Goal: Task Accomplishment & Management: Use online tool/utility

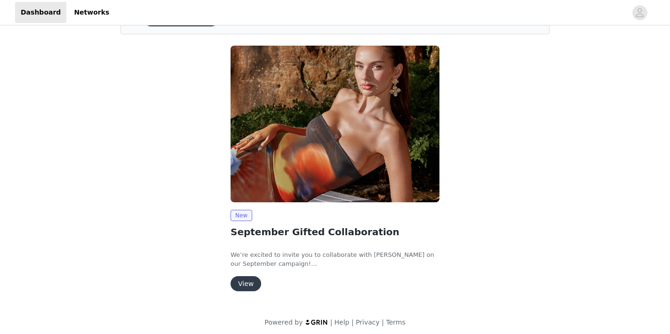
scroll to position [64, 0]
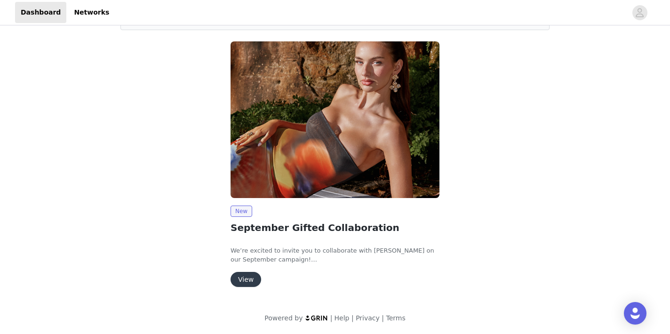
click at [249, 280] on button "View" at bounding box center [245, 279] width 31 height 15
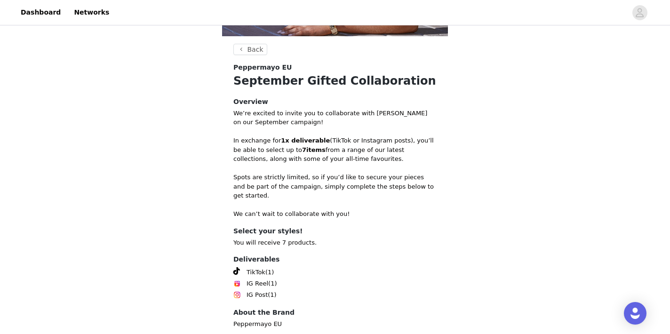
scroll to position [227, 0]
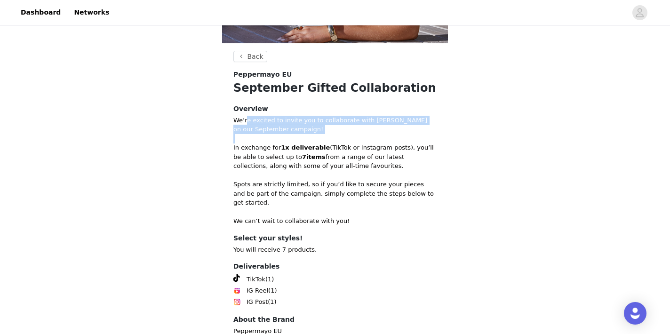
drag, startPoint x: 245, startPoint y: 118, endPoint x: 358, endPoint y: 139, distance: 114.7
click at [360, 139] on div "We’re excited to invite you to collaborate with [PERSON_NAME] on our September …" at bounding box center [334, 171] width 203 height 110
click at [358, 139] on p at bounding box center [334, 138] width 203 height 9
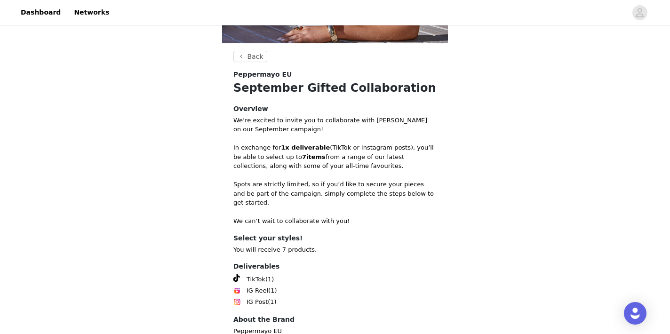
drag, startPoint x: 233, startPoint y: 107, endPoint x: 279, endPoint y: 143, distance: 58.3
click at [279, 143] on div "Overview We’re excited to invite you to collaborate with [PERSON_NAME] on our S…" at bounding box center [334, 165] width 203 height 122
click at [287, 141] on p at bounding box center [334, 138] width 203 height 9
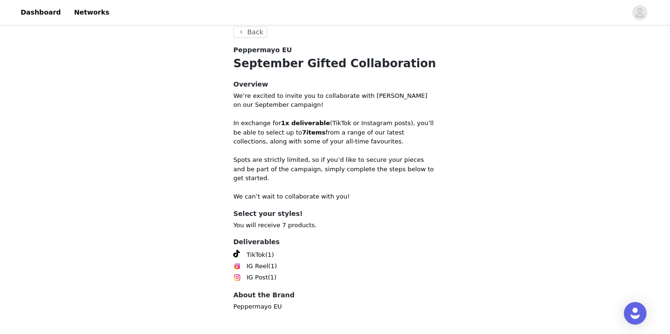
scroll to position [283, 0]
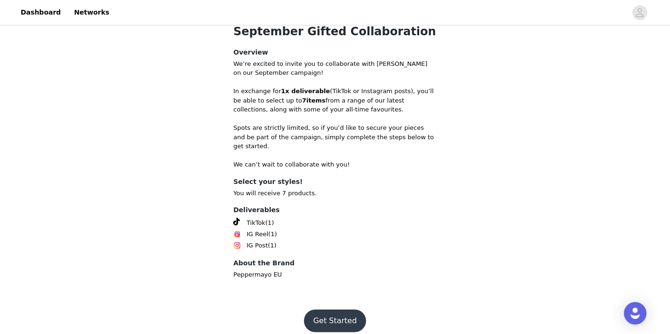
click at [330, 312] on button "Get Started" at bounding box center [335, 320] width 63 height 23
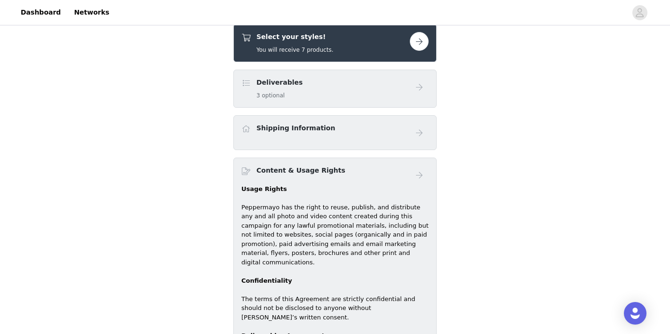
scroll to position [281, 0]
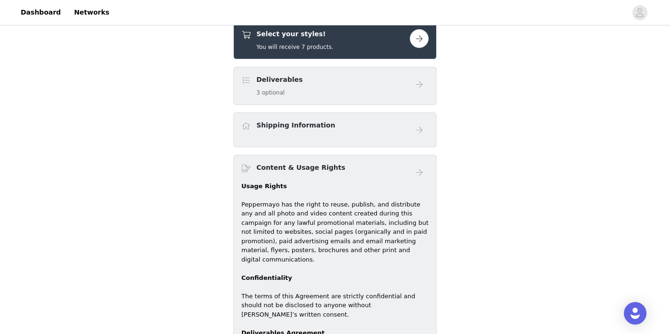
click at [276, 95] on h5 "3 optional" at bounding box center [279, 92] width 46 height 8
click at [295, 83] on h4 "Deliverables" at bounding box center [279, 80] width 46 height 10
click at [294, 79] on h4 "Deliverables" at bounding box center [279, 80] width 46 height 10
click at [243, 80] on span at bounding box center [245, 80] width 9 height 11
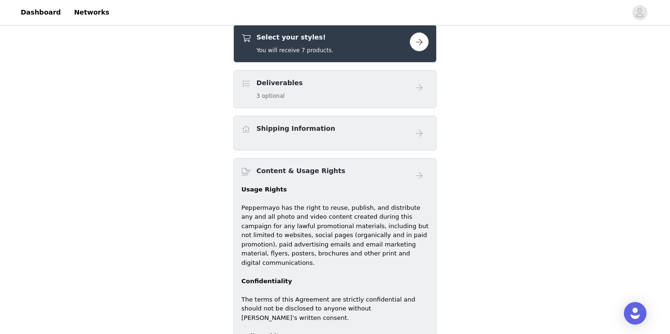
scroll to position [157, 0]
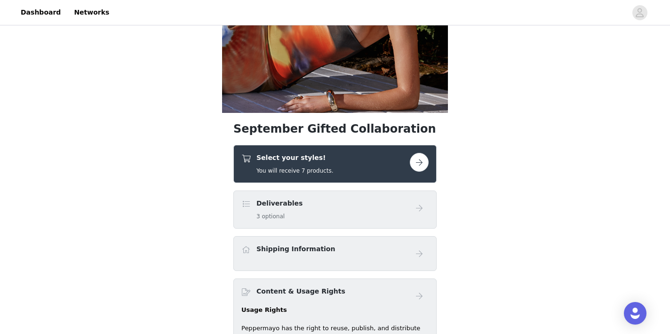
click at [333, 216] on div "Deliverables 3 optional" at bounding box center [325, 209] width 168 height 22
click at [413, 161] on button "button" at bounding box center [419, 162] width 19 height 19
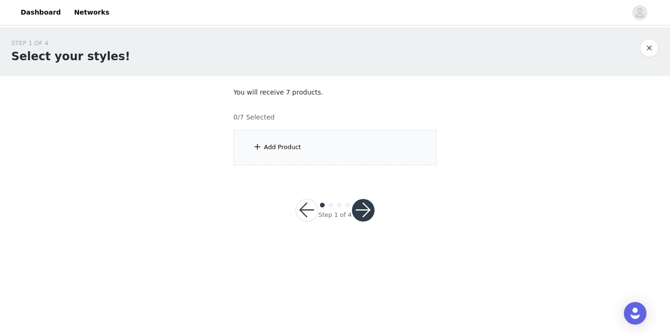
click at [272, 151] on div "Add Product" at bounding box center [282, 146] width 37 height 9
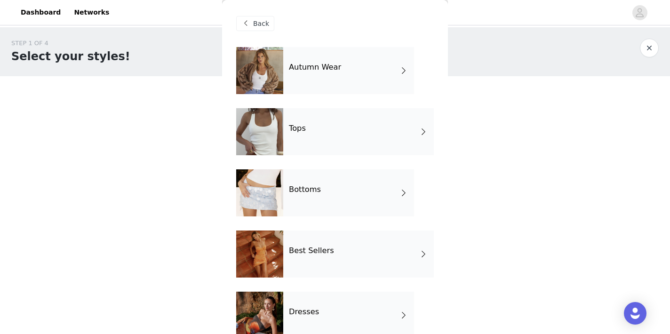
click at [345, 77] on div "Autumn Wear" at bounding box center [348, 70] width 131 height 47
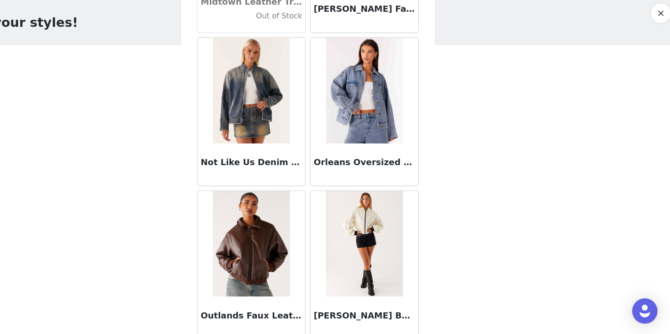
scroll to position [1105, 0]
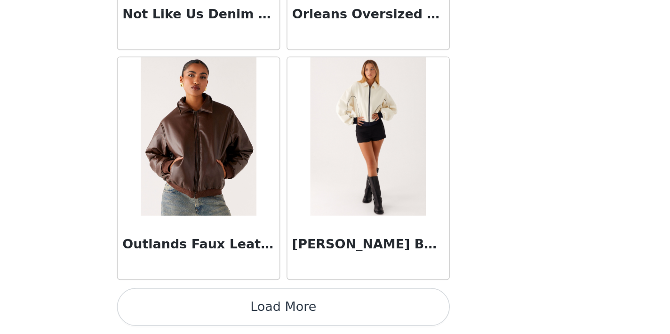
click at [326, 322] on button "Load More" at bounding box center [334, 318] width 197 height 23
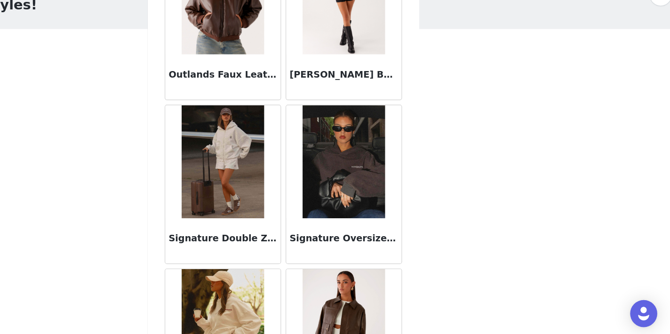
scroll to position [1264, 0]
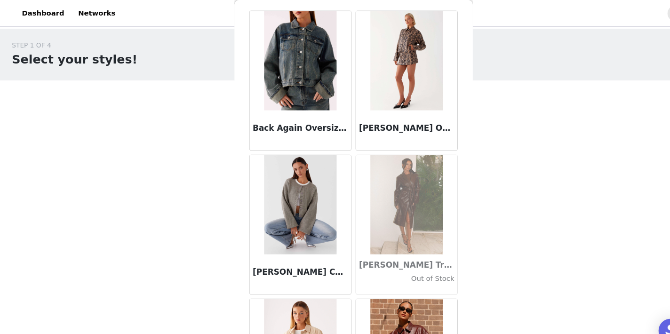
scroll to position [0, 0]
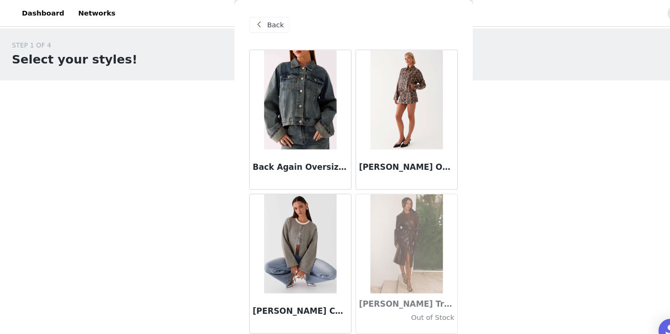
click at [248, 21] on span at bounding box center [245, 23] width 11 height 11
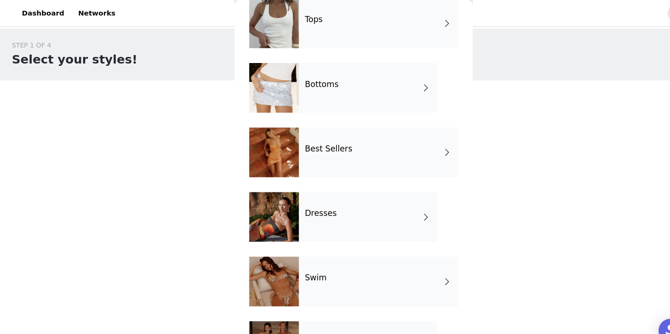
scroll to position [110, 0]
click at [328, 90] on div "Bottoms" at bounding box center [348, 82] width 131 height 47
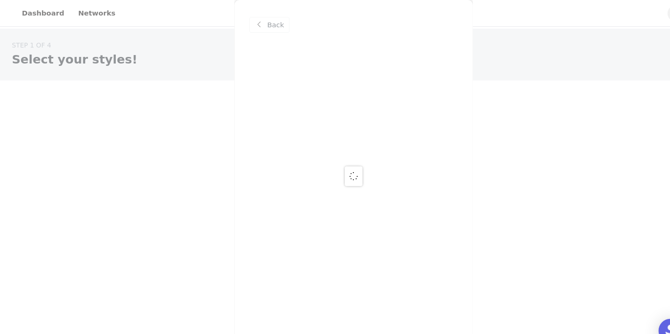
scroll to position [0, 0]
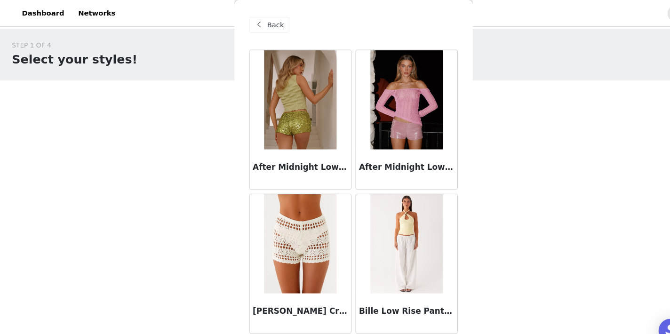
click at [210, 128] on div "STEP 1 OF 4 Select your styles! You will receive 7 products. 0/7 Selected Add P…" at bounding box center [335, 101] width 670 height 149
click at [263, 19] on span "Back" at bounding box center [261, 24] width 16 height 10
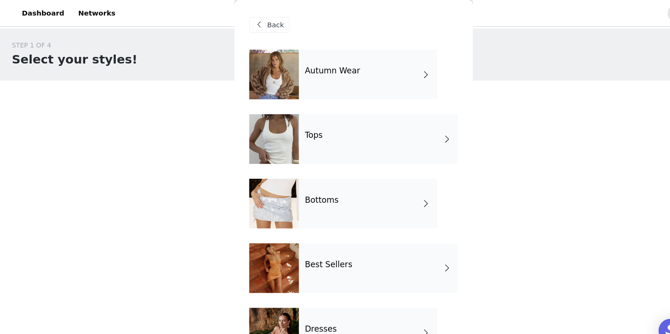
click at [294, 140] on div "Tops" at bounding box center [358, 131] width 150 height 47
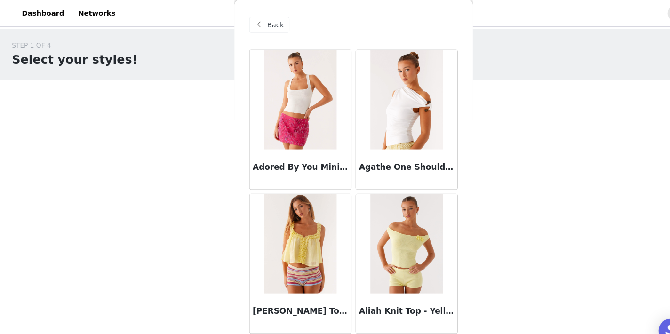
click at [255, 25] on span "Back" at bounding box center [261, 24] width 16 height 10
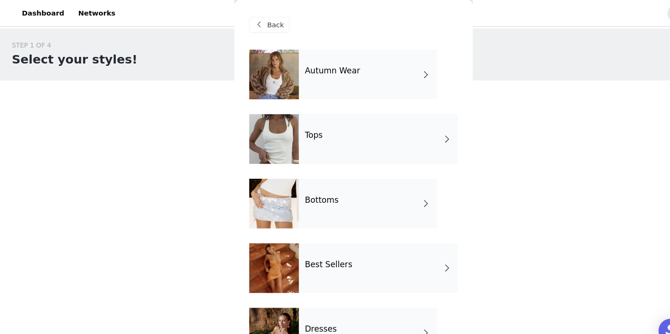
click at [298, 201] on div "Bottoms" at bounding box center [348, 192] width 131 height 47
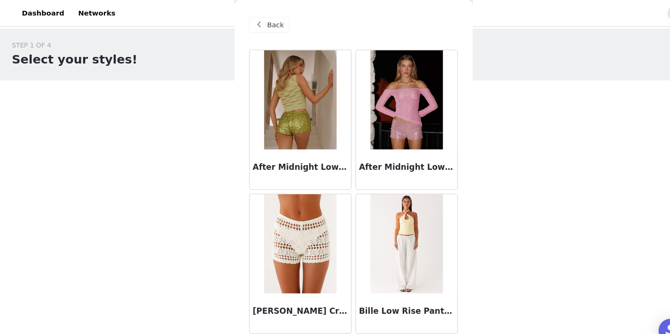
click at [290, 147] on div "After Midnight Low Rise Sequin Mini Shorts - Olive" at bounding box center [285, 161] width 96 height 38
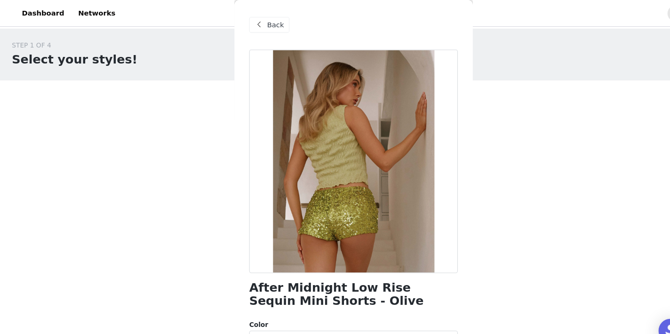
click at [254, 23] on span "Back" at bounding box center [261, 24] width 16 height 10
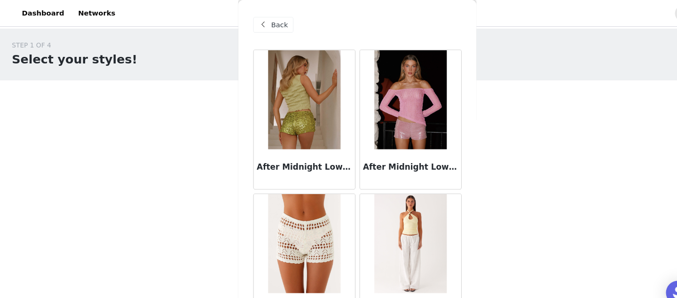
drag, startPoint x: 469, startPoint y: 281, endPoint x: 472, endPoint y: 348, distance: 67.3
click at [472, 298] on html "Dashboard Networks STEP 1 OF 4 Select your styles! You will receive 7 products.…" at bounding box center [338, 149] width 677 height 298
click at [357, 19] on div "Back" at bounding box center [338, 23] width 197 height 47
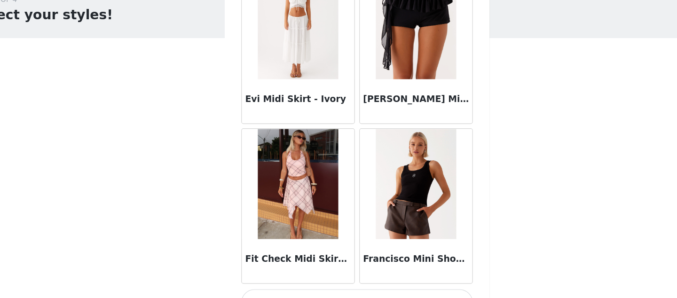
scroll to position [1141, 0]
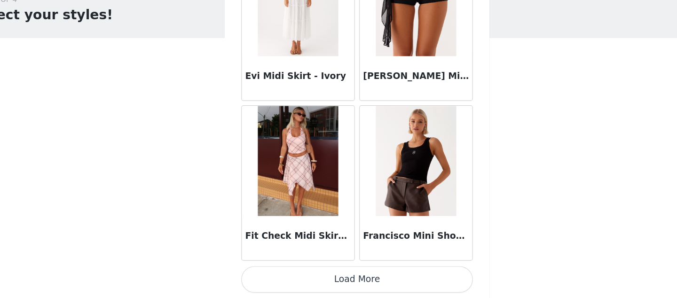
click at [333, 291] on button "Load More" at bounding box center [338, 282] width 197 height 23
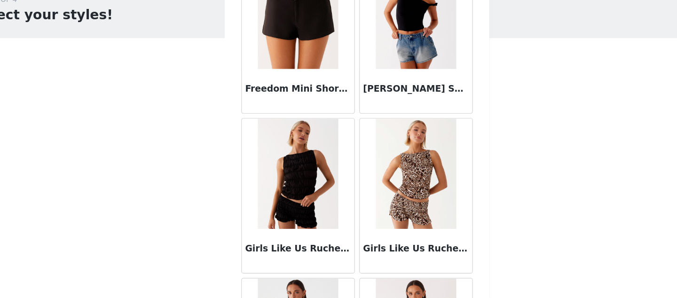
scroll to position [0, 0]
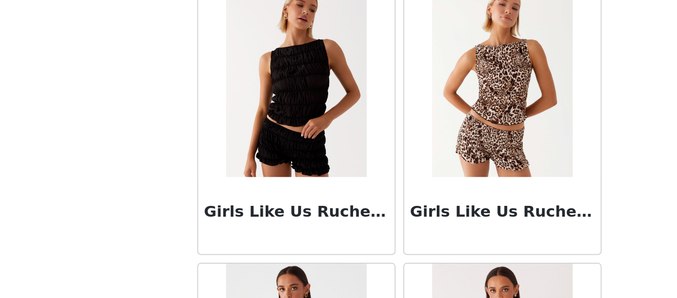
click at [338, 240] on div "Girls Like Us Ruched Mini Shorts - Black" at bounding box center [288, 210] width 101 height 136
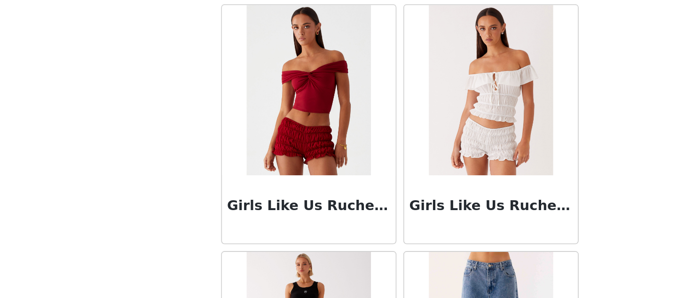
click at [338, 249] on div "Girls Like Us Ruched Mini Shorts - Maroon" at bounding box center [288, 202] width 101 height 136
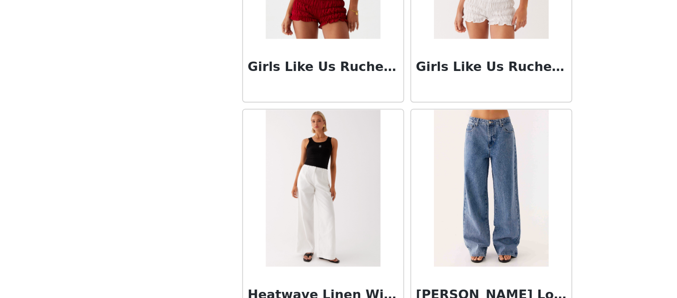
scroll to position [1644, 0]
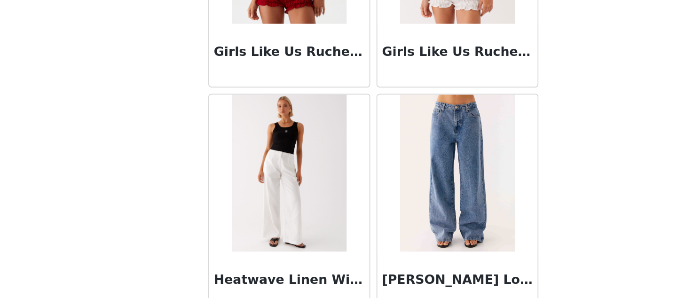
click at [339, 245] on div "[PERSON_NAME] Low Rise Denim Jeans - Blue Denim" at bounding box center [389, 242] width 101 height 136
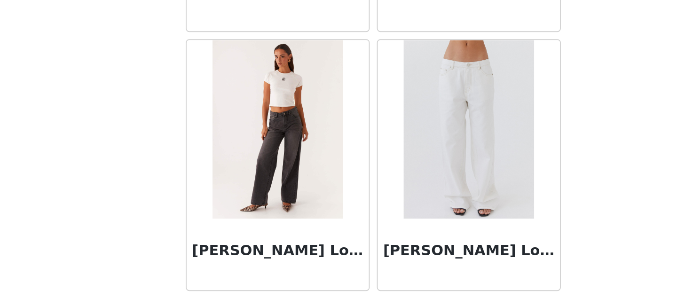
scroll to position [0, 0]
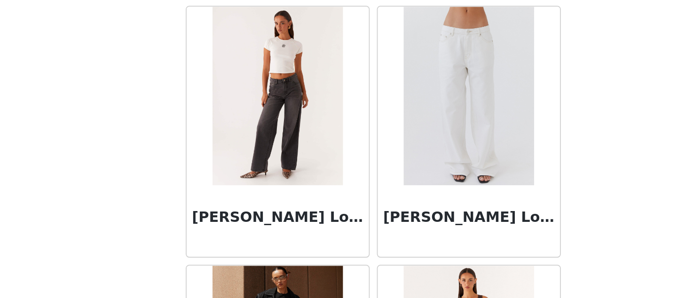
click at [339, 254] on div "[PERSON_NAME] Low Rise Denim Jeans - Ivory" at bounding box center [389, 210] width 101 height 136
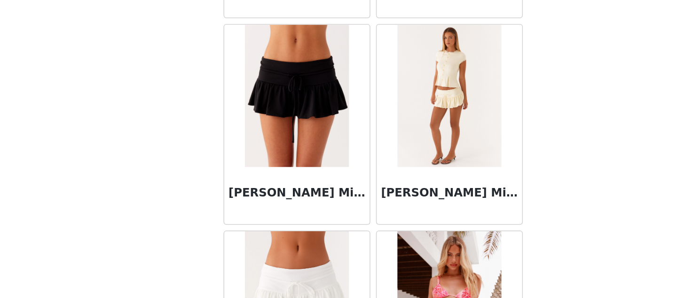
scroll to position [2249, 0]
click at [303, 189] on img at bounding box center [288, 164] width 68 height 94
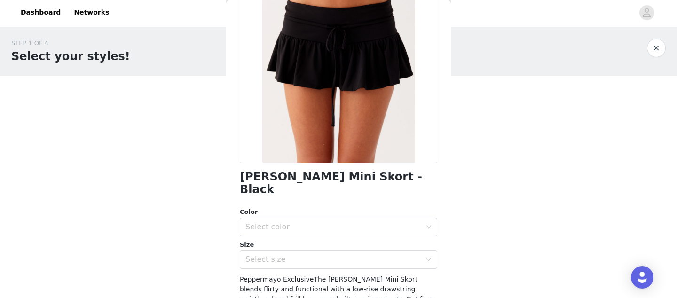
scroll to position [38, 0]
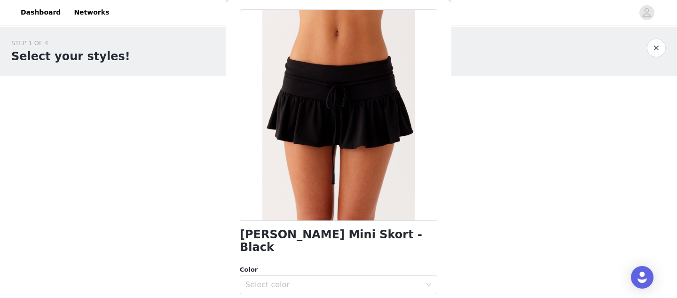
click at [659, 43] on button "button" at bounding box center [656, 48] width 19 height 19
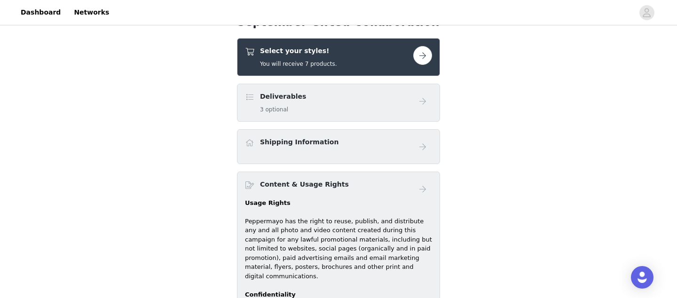
scroll to position [253, 0]
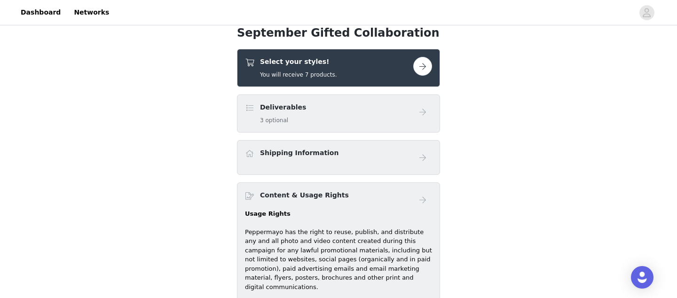
click at [420, 68] on button "button" at bounding box center [422, 66] width 19 height 19
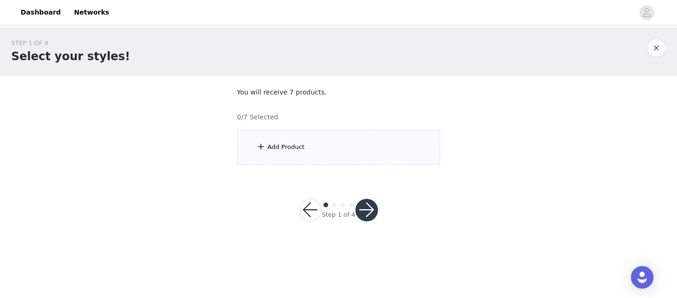
click at [287, 141] on div "Add Product" at bounding box center [338, 147] width 203 height 35
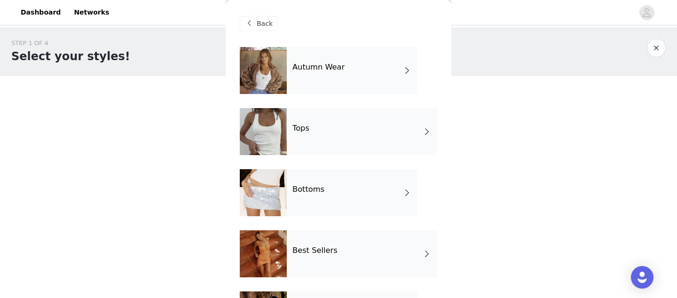
click at [316, 204] on div "Bottoms" at bounding box center [352, 192] width 131 height 47
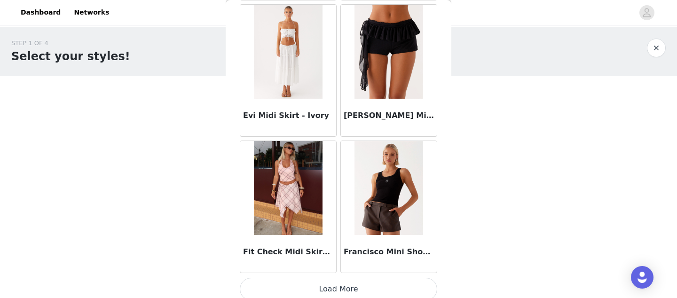
scroll to position [1141, 0]
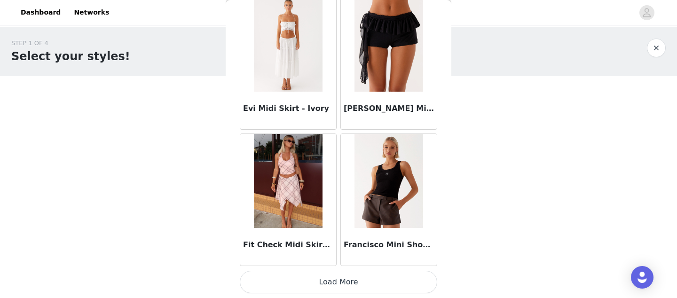
click at [341, 285] on button "Load More" at bounding box center [338, 282] width 197 height 23
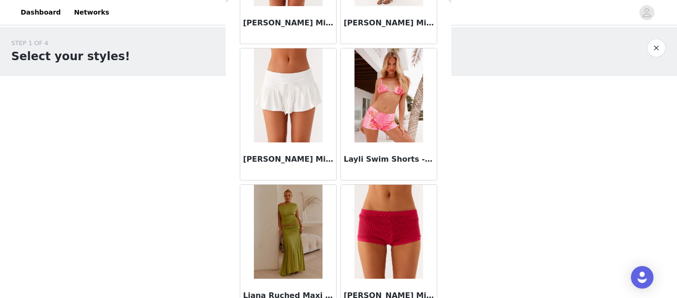
scroll to position [2504, 0]
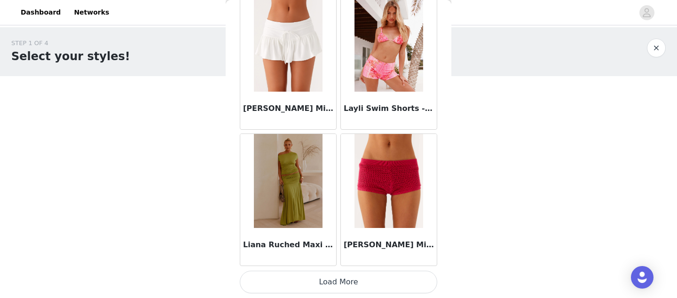
click at [330, 284] on button "Load More" at bounding box center [338, 282] width 197 height 23
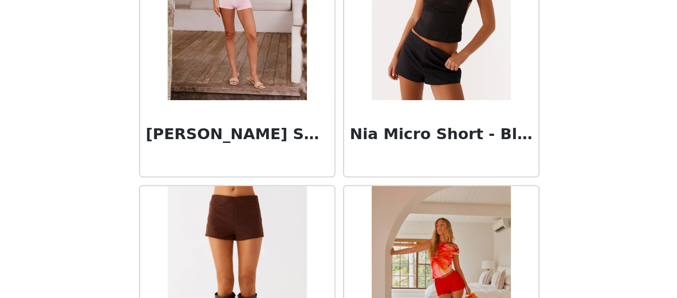
scroll to position [0, 0]
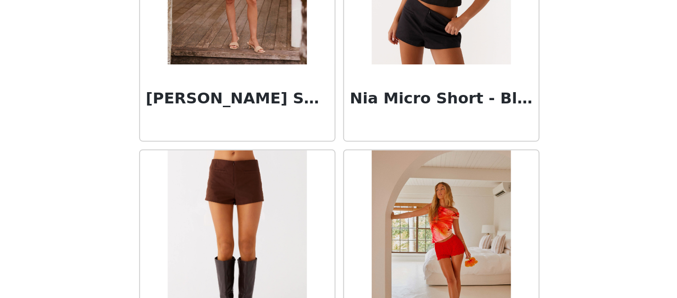
click at [338, 245] on div "Nia Micro Short - Chocolate" at bounding box center [288, 291] width 101 height 136
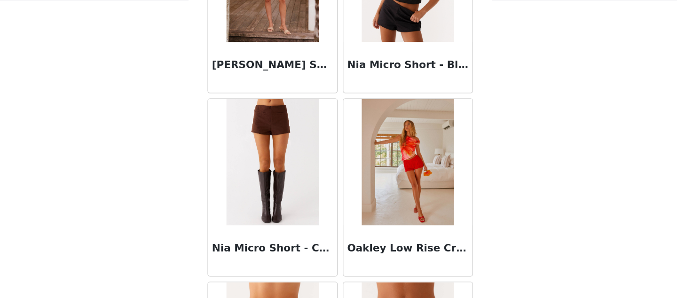
scroll to position [3202, 0]
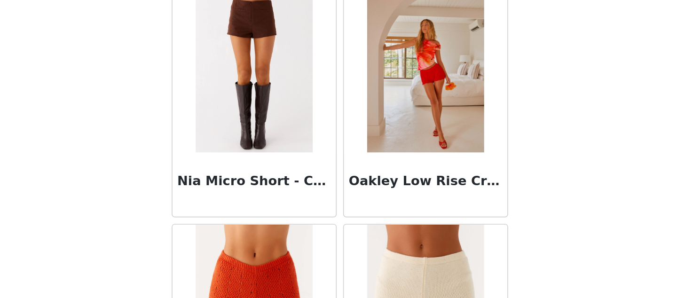
click at [340, 245] on div "Oakley Low Rise Crochet Mini Shorts - Red" at bounding box center [389, 184] width 101 height 136
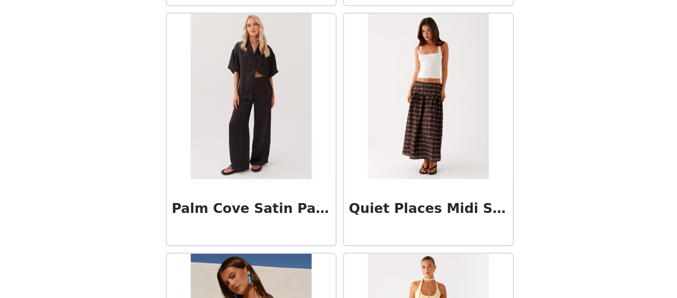
scroll to position [0, 0]
click at [338, 265] on div "Palm Cove Satin Pants - Black" at bounding box center [288, 202] width 101 height 136
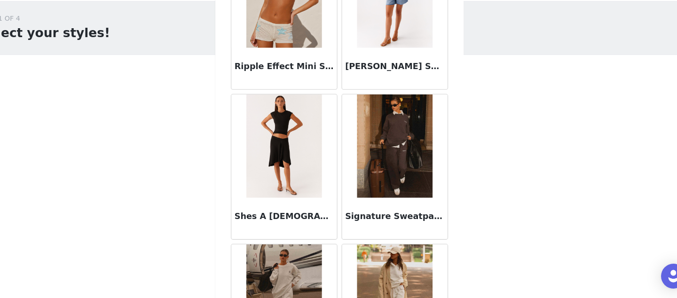
scroll to position [3755, 0]
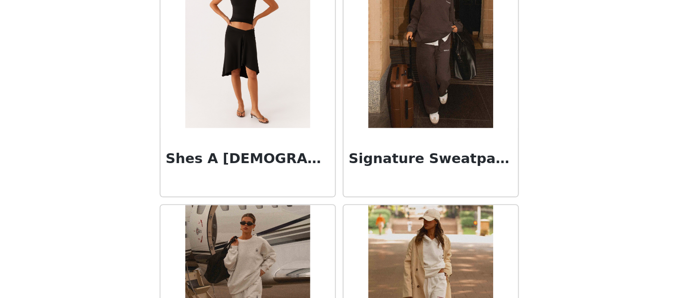
scroll to position [0, 0]
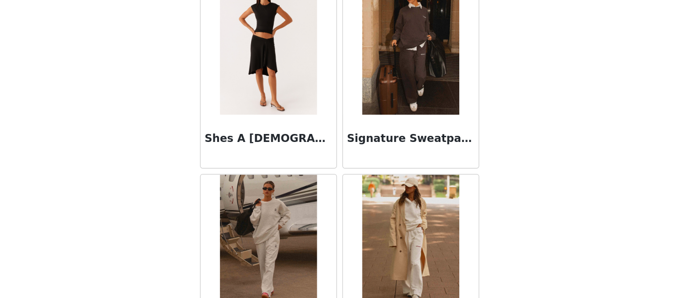
scroll to position [3868, 0]
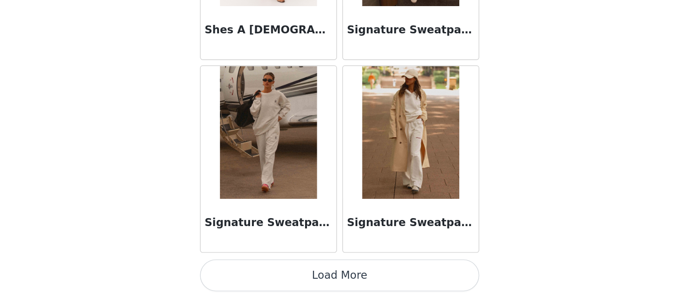
click at [339, 288] on button "Load More" at bounding box center [338, 282] width 197 height 23
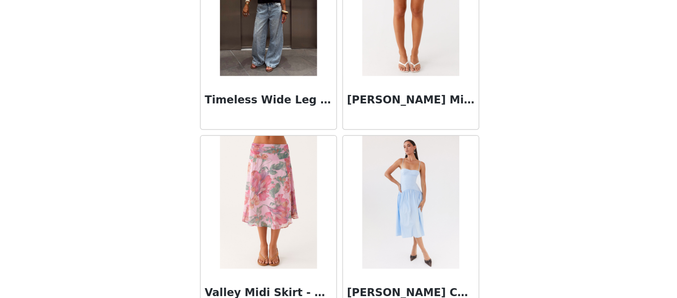
scroll to position [4520, 0]
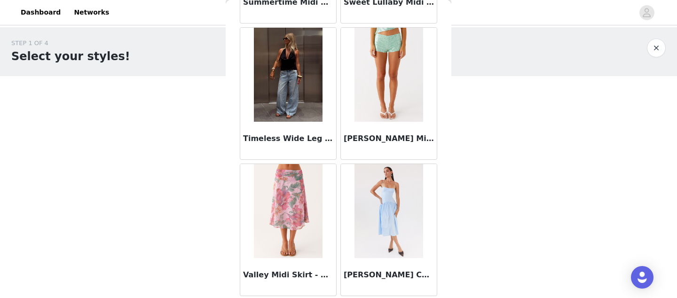
click at [340, 207] on div "[PERSON_NAME] Corset Midi Dress - Blue" at bounding box center [389, 230] width 101 height 136
click at [340, 164] on div "[PERSON_NAME] Corset Midi Dress - Blue" at bounding box center [389, 230] width 101 height 136
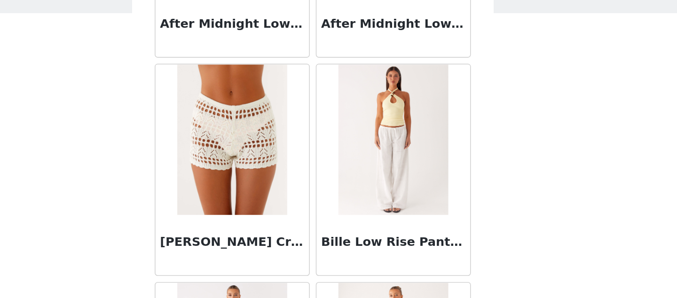
scroll to position [0, 0]
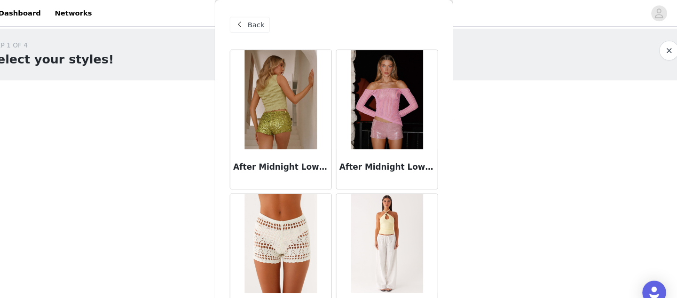
click at [263, 22] on span "Back" at bounding box center [265, 24] width 16 height 10
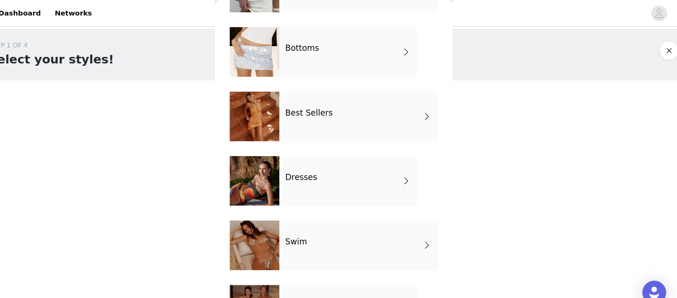
scroll to position [144, 0]
click at [312, 109] on h4 "Best Sellers" at bounding box center [314, 107] width 45 height 8
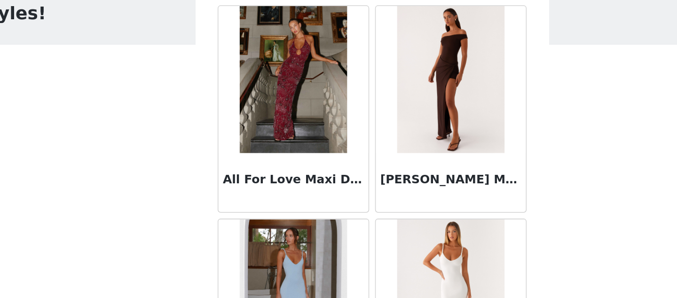
scroll to position [679, 0]
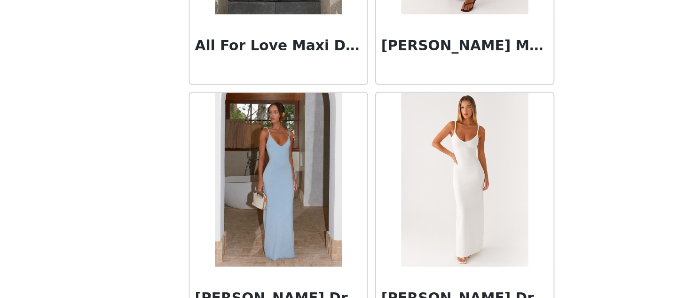
click at [338, 202] on div "[PERSON_NAME] Dress - Blue" at bounding box center [288, 253] width 101 height 136
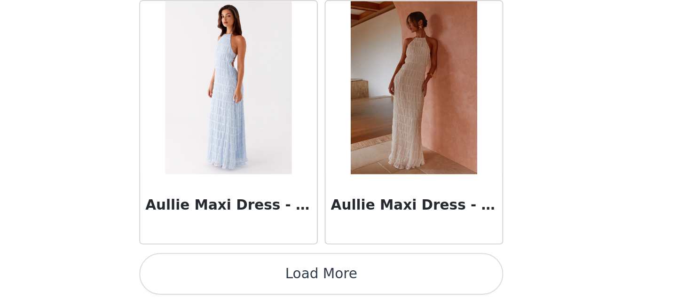
scroll to position [0, 0]
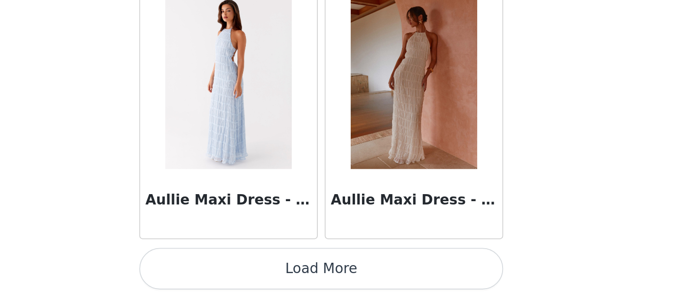
click at [336, 279] on button "Load More" at bounding box center [338, 282] width 197 height 23
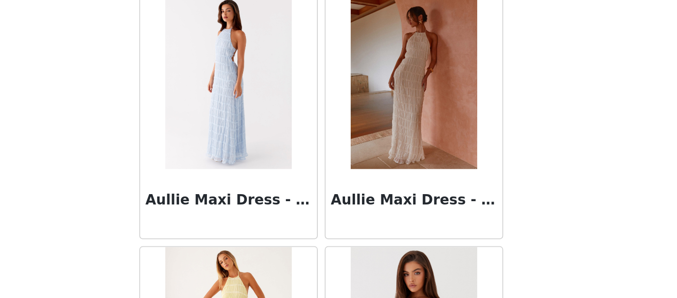
click at [338, 236] on div "Aullie Maxi Dress - Blue" at bounding box center [288, 200] width 101 height 136
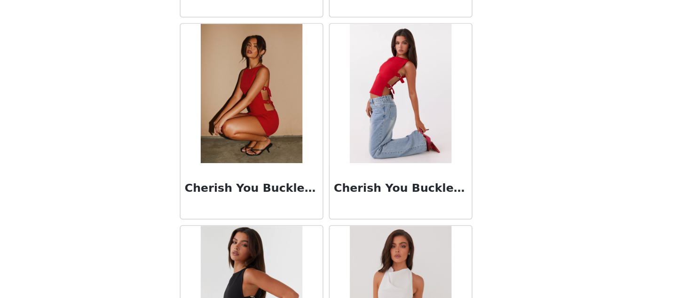
click at [337, 186] on div "Cherish You Buckle Mini Dress - Red" at bounding box center [288, 179] width 101 height 136
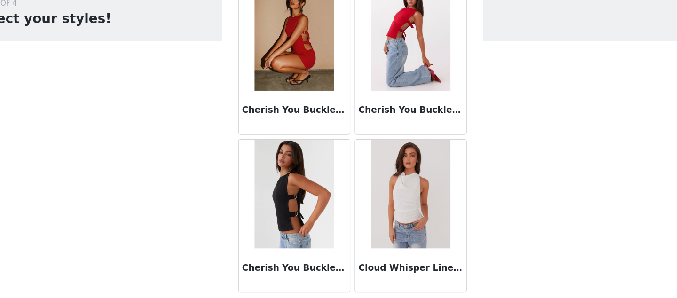
scroll to position [2504, 0]
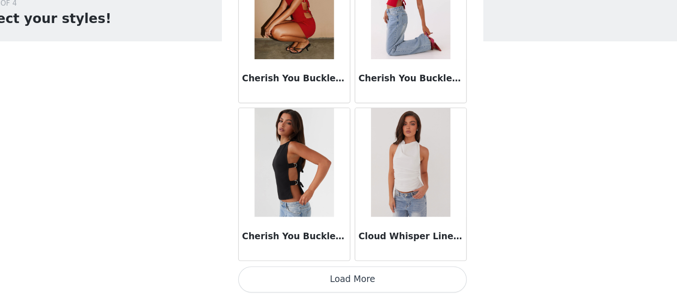
click at [339, 284] on button "Load More" at bounding box center [338, 282] width 197 height 23
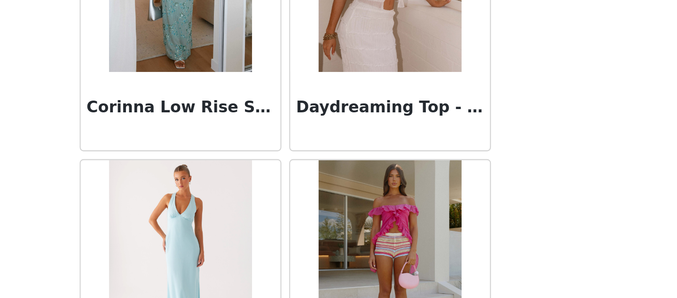
scroll to position [0, 0]
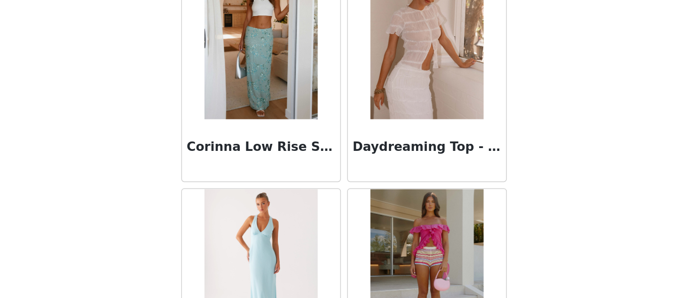
click at [338, 199] on div "Corinna Low Rise Sequin Maxi Skirt - Mint" at bounding box center [288, 161] width 101 height 136
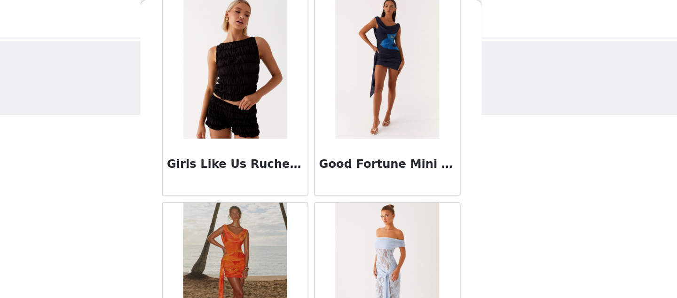
click at [337, 75] on div "Girls Like Us Ruched Mini Shorts - Black" at bounding box center [288, 63] width 101 height 136
click at [339, 63] on div "Good Fortune Mini Dress - Navy" at bounding box center [389, 63] width 101 height 136
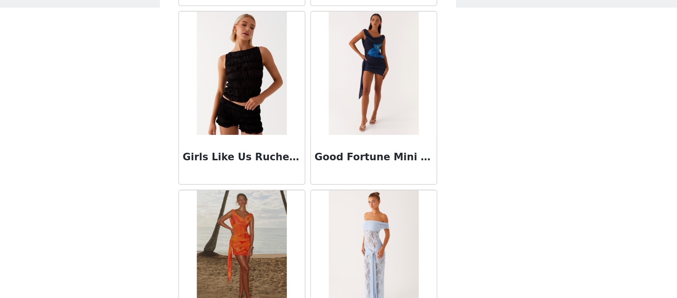
scroll to position [3868, 0]
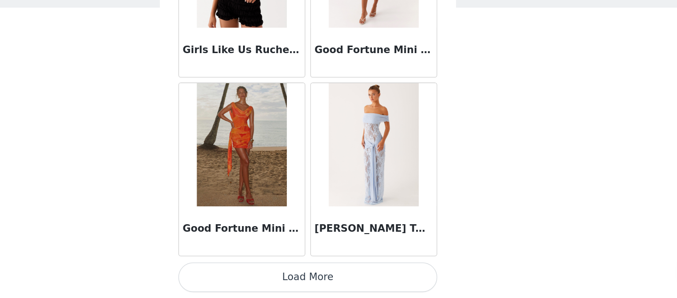
click at [341, 279] on button "Load More" at bounding box center [338, 282] width 197 height 23
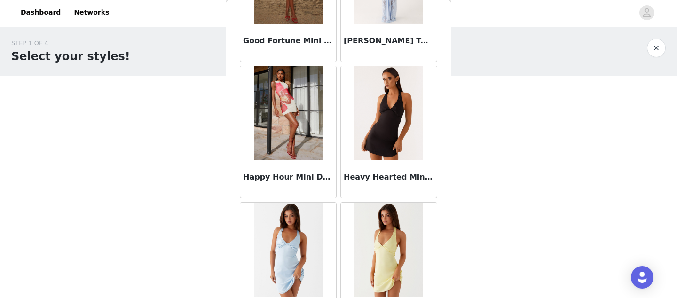
scroll to position [4094, 0]
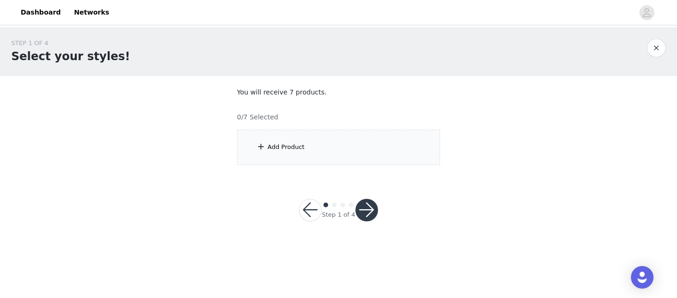
click at [264, 143] on span at bounding box center [260, 146] width 9 height 11
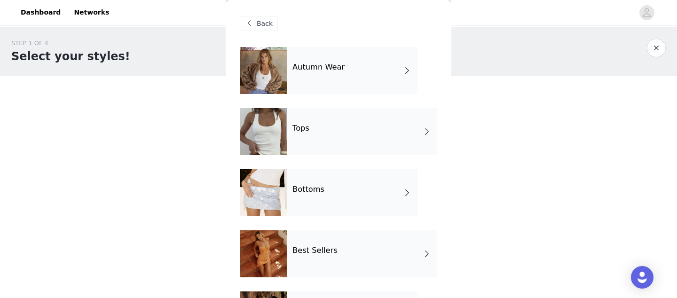
click at [314, 259] on div "Best Sellers" at bounding box center [362, 253] width 150 height 47
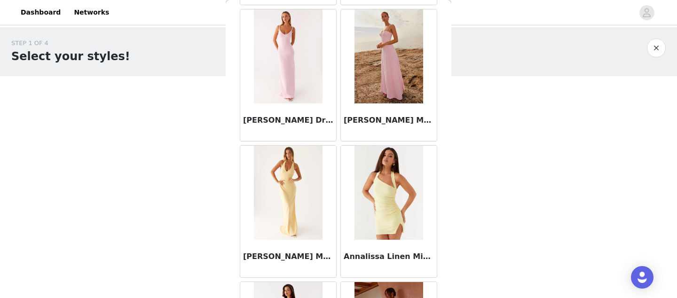
scroll to position [1141, 0]
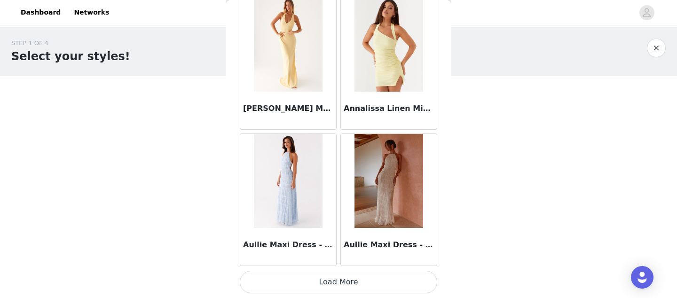
click at [321, 278] on button "Load More" at bounding box center [338, 282] width 197 height 23
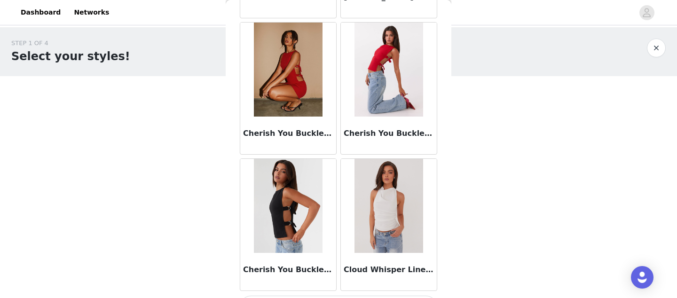
scroll to position [2504, 0]
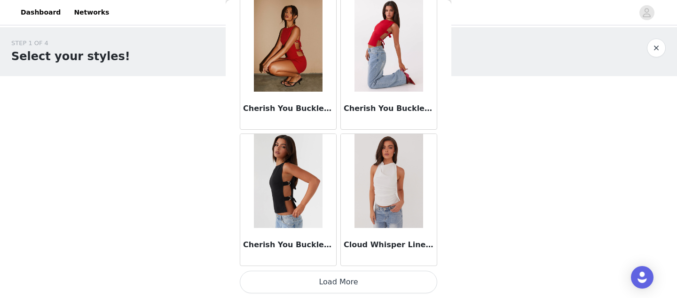
click at [344, 276] on button "Load More" at bounding box center [338, 282] width 197 height 23
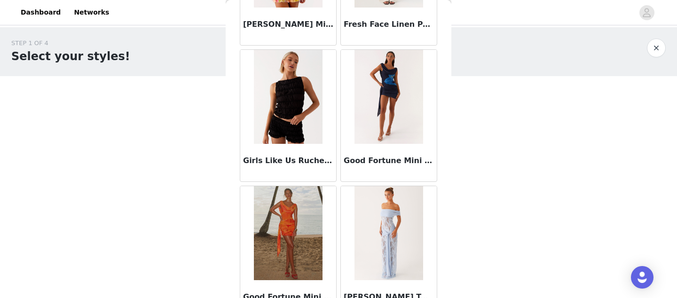
scroll to position [3868, 0]
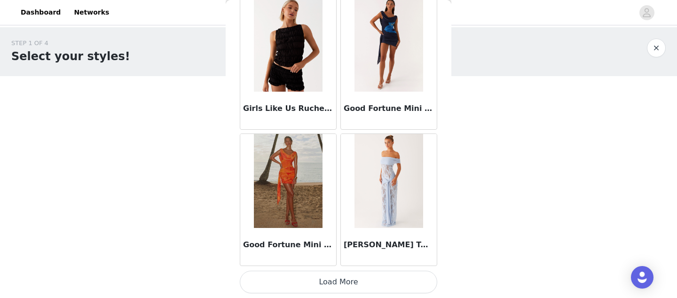
click at [338, 285] on button "Load More" at bounding box center [338, 282] width 197 height 23
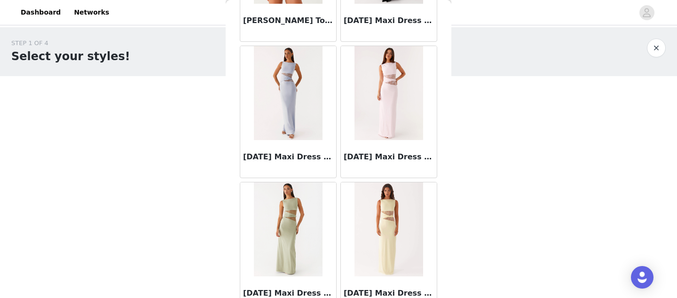
scroll to position [5232, 0]
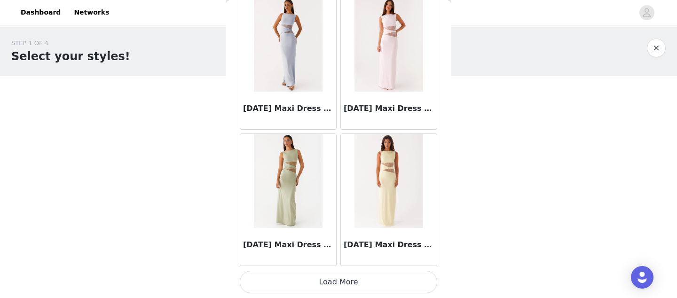
click at [347, 278] on button "Load More" at bounding box center [338, 282] width 197 height 23
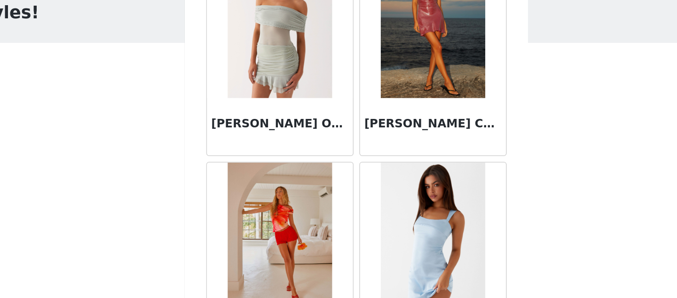
scroll to position [6595, 0]
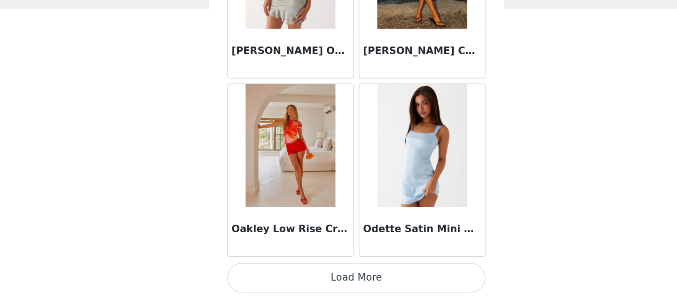
click at [342, 281] on button "Load More" at bounding box center [338, 282] width 197 height 23
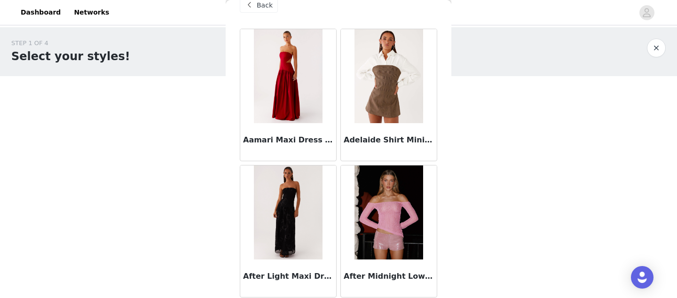
scroll to position [0, 0]
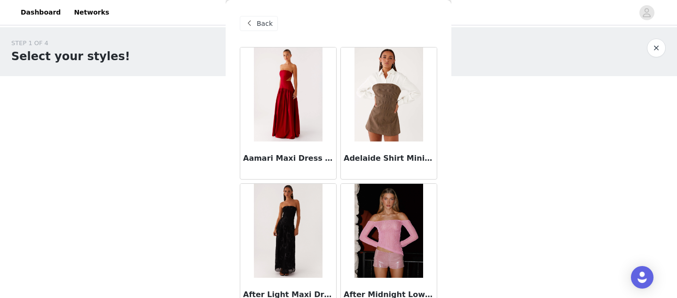
click at [260, 20] on span "Back" at bounding box center [265, 24] width 16 height 10
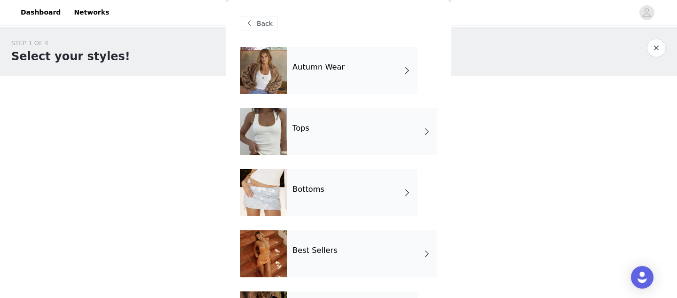
click at [338, 129] on div "Tops" at bounding box center [362, 131] width 150 height 47
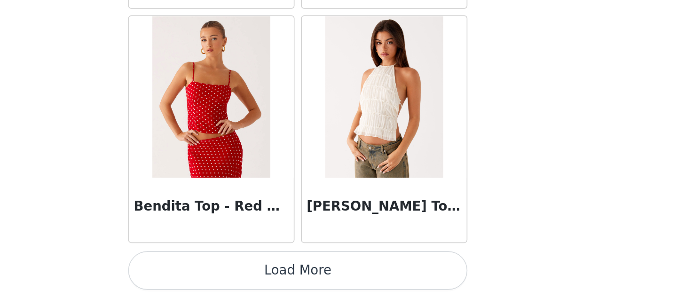
click at [350, 288] on button "Load More" at bounding box center [338, 282] width 197 height 23
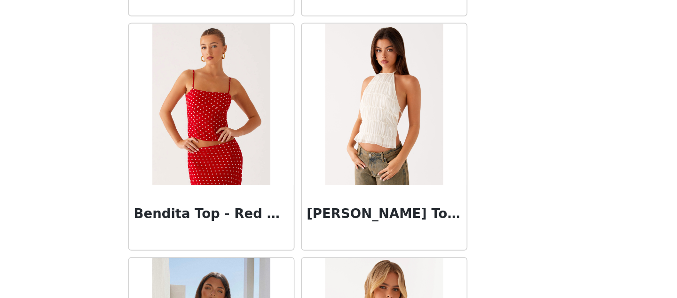
scroll to position [1141, 0]
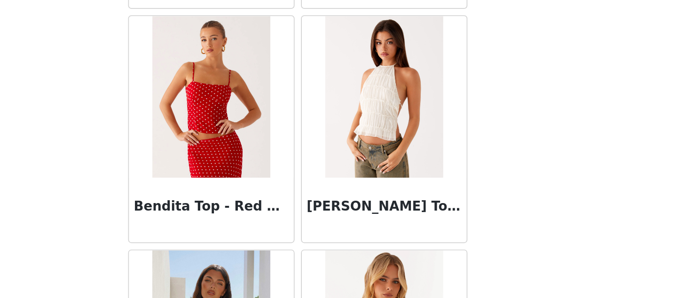
click at [339, 246] on div "[PERSON_NAME] Top - Ivory" at bounding box center [389, 200] width 101 height 136
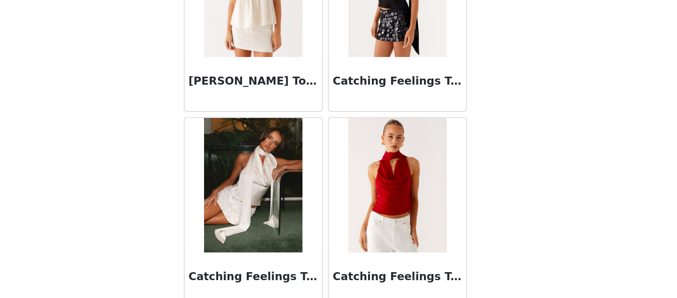
scroll to position [2504, 0]
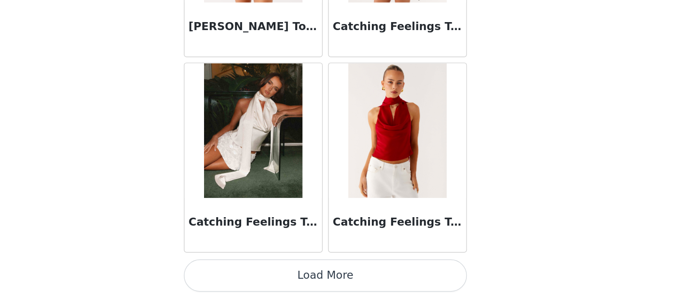
click at [326, 284] on button "Load More" at bounding box center [338, 282] width 197 height 23
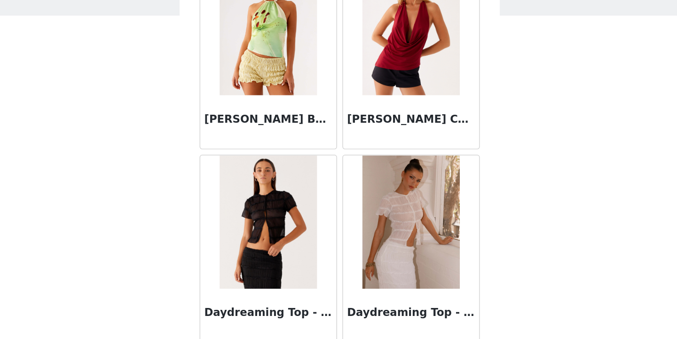
scroll to position [0, 0]
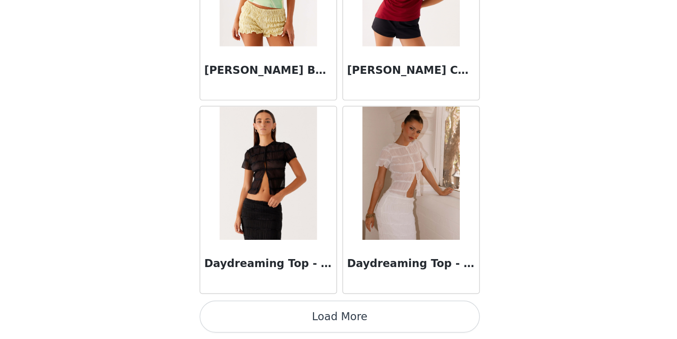
click at [363, 298] on button "Load More" at bounding box center [338, 323] width 197 height 23
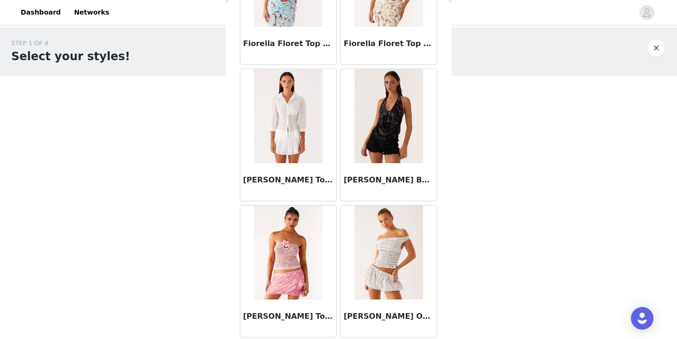
scroll to position [5191, 0]
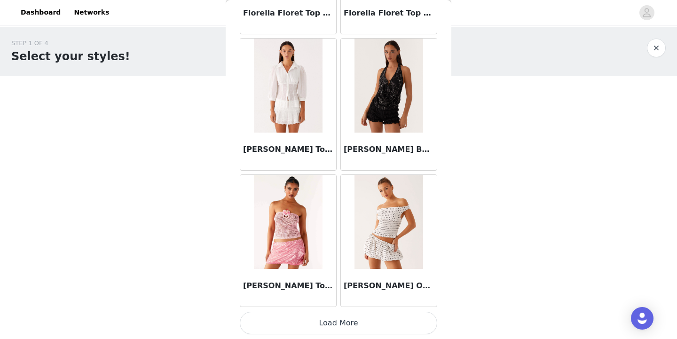
click at [340, 298] on button "Load More" at bounding box center [338, 323] width 197 height 23
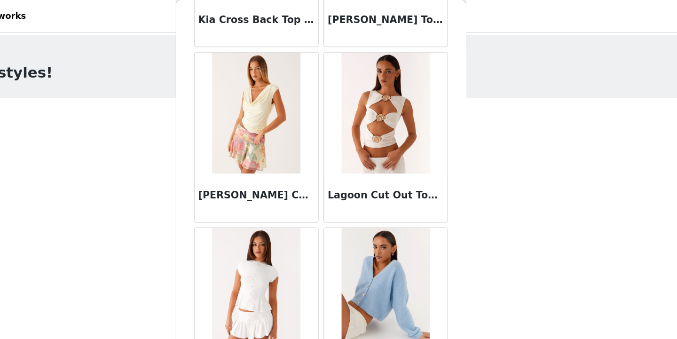
scroll to position [6555, 0]
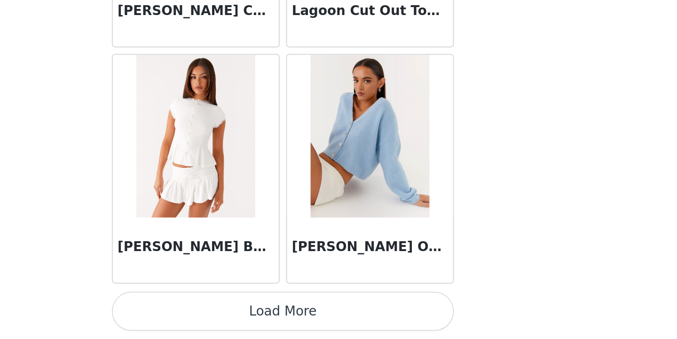
click at [331, 298] on button "Load More" at bounding box center [338, 323] width 197 height 23
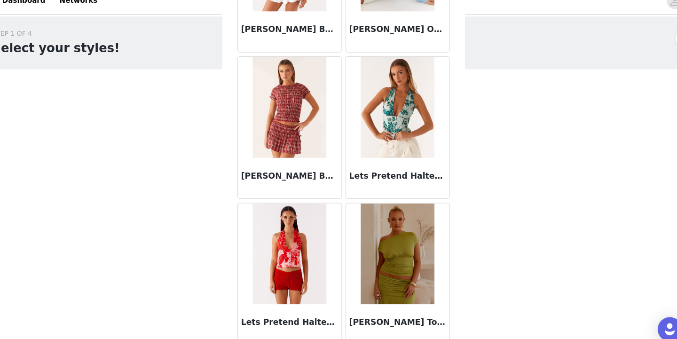
scroll to position [6828, 0]
